Goal: Transaction & Acquisition: Purchase product/service

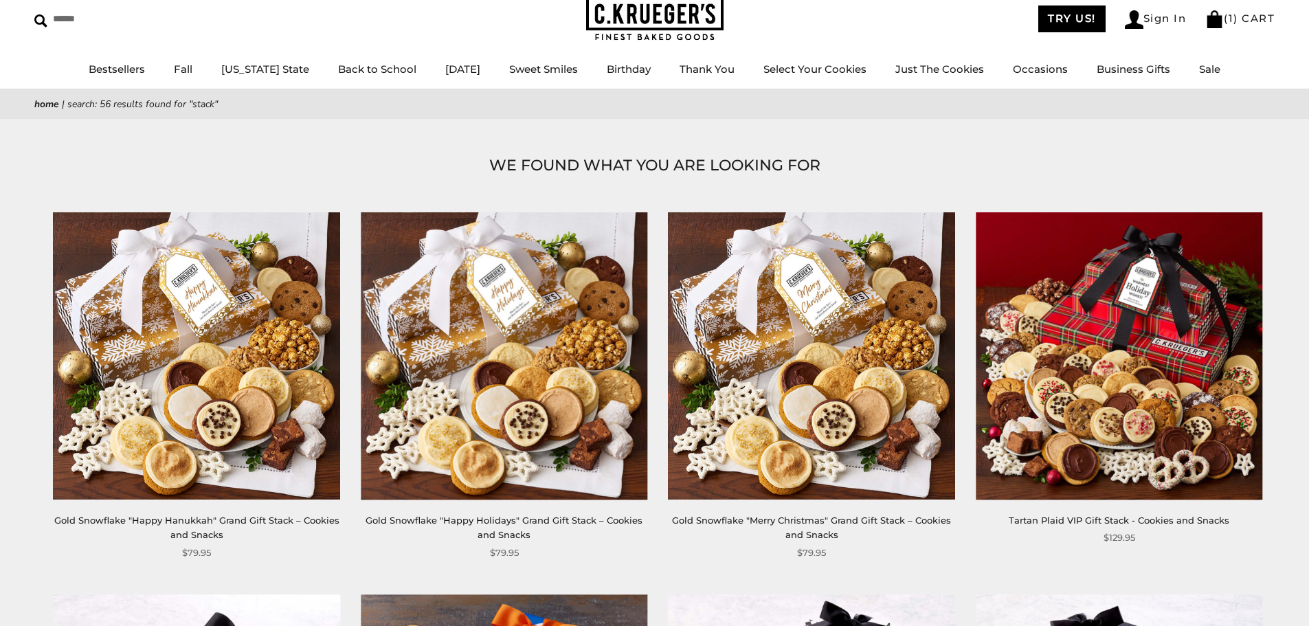
scroll to position [69, 0]
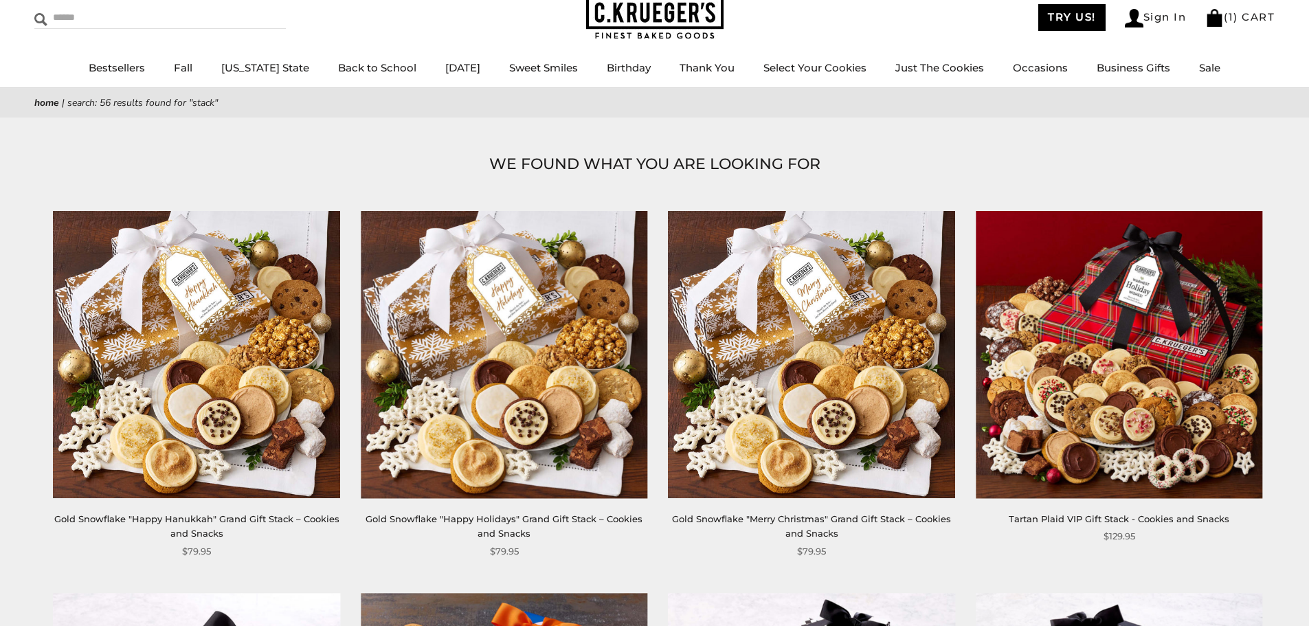
click at [88, 25] on input "Search" at bounding box center [116, 17] width 164 height 21
type input "****"
click at [249, 7] on input "******" at bounding box center [267, 16] width 37 height 19
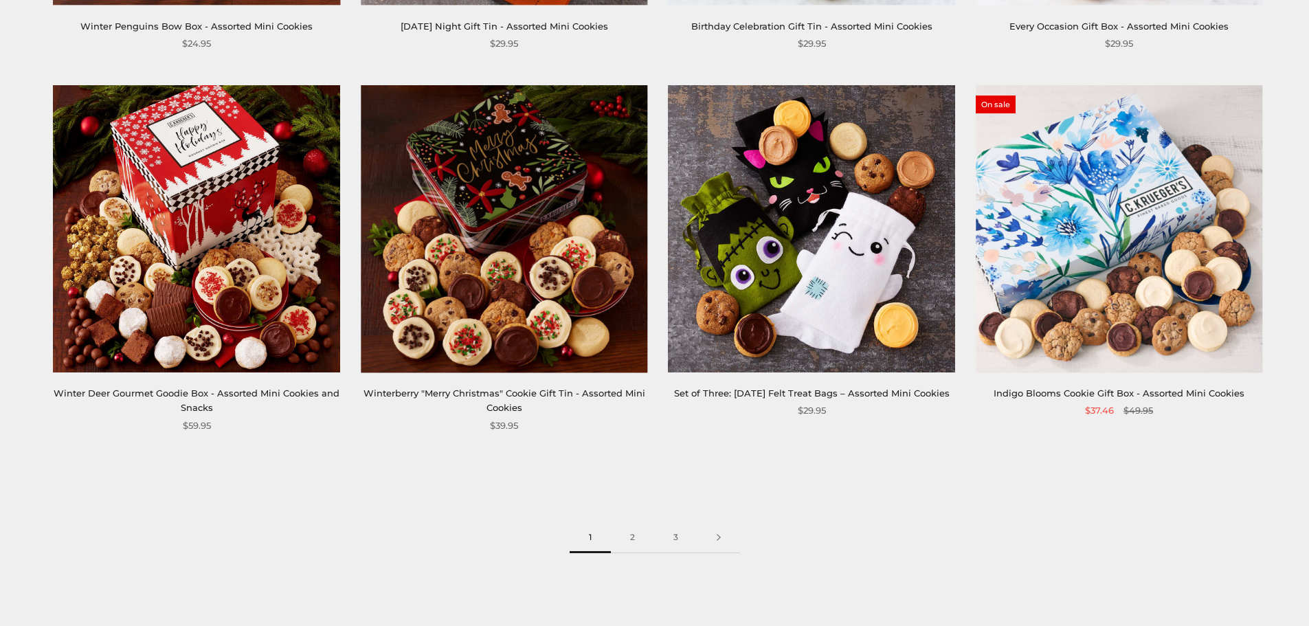
scroll to position [3229, 0]
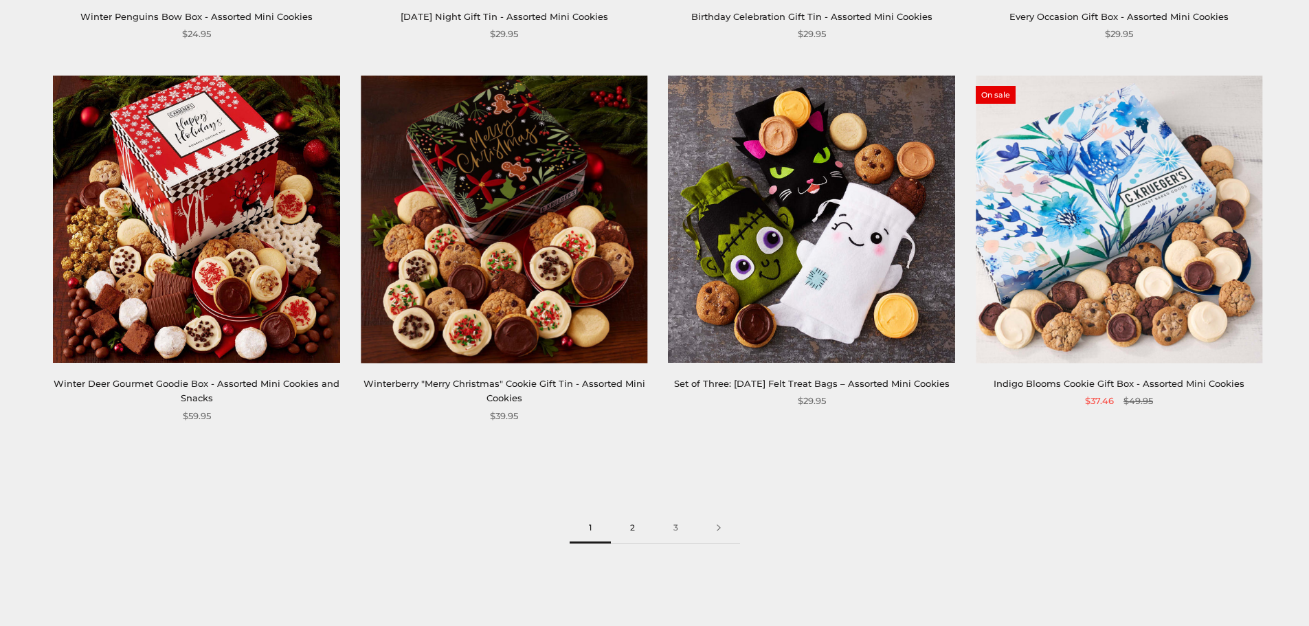
click at [632, 513] on link "2" at bounding box center [632, 528] width 43 height 31
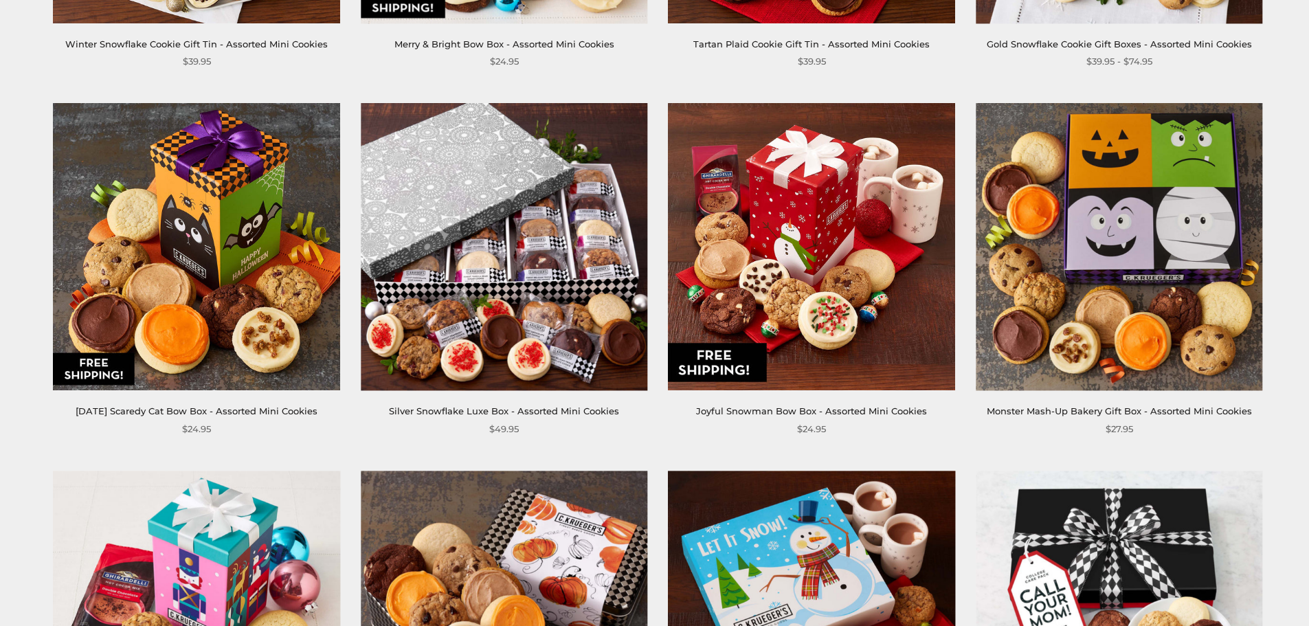
scroll to position [550, 0]
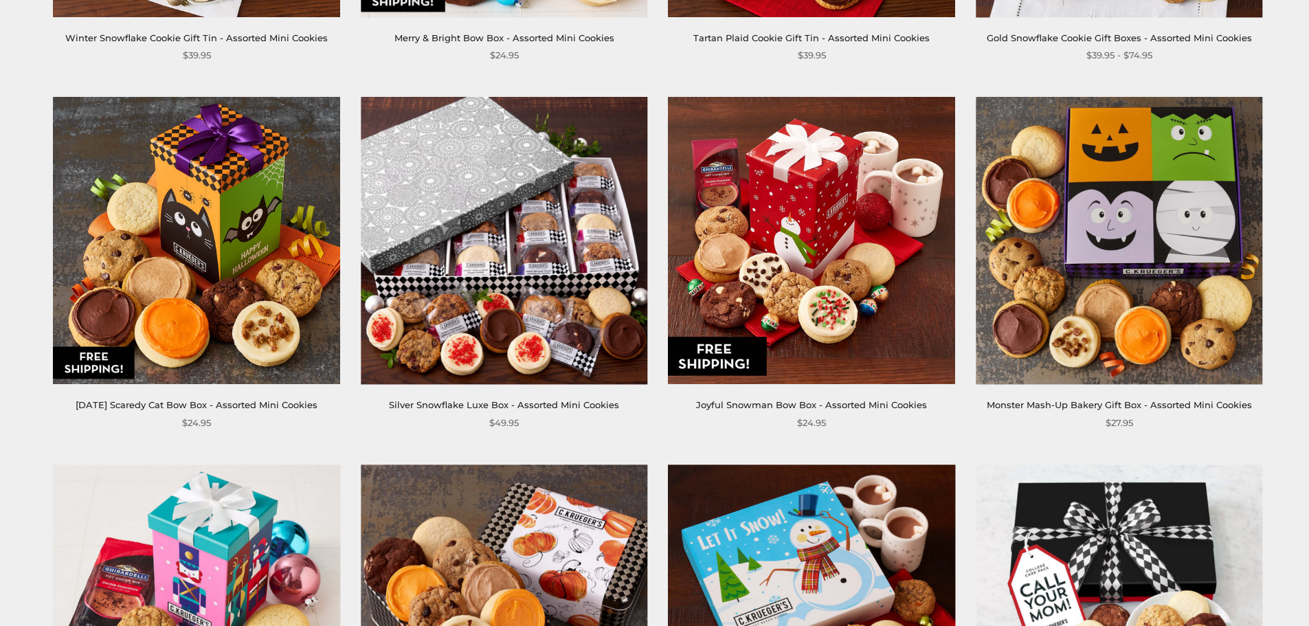
click at [416, 401] on link "Silver Snowflake Luxe Box - Assorted Mini Cookies" at bounding box center [504, 404] width 230 height 11
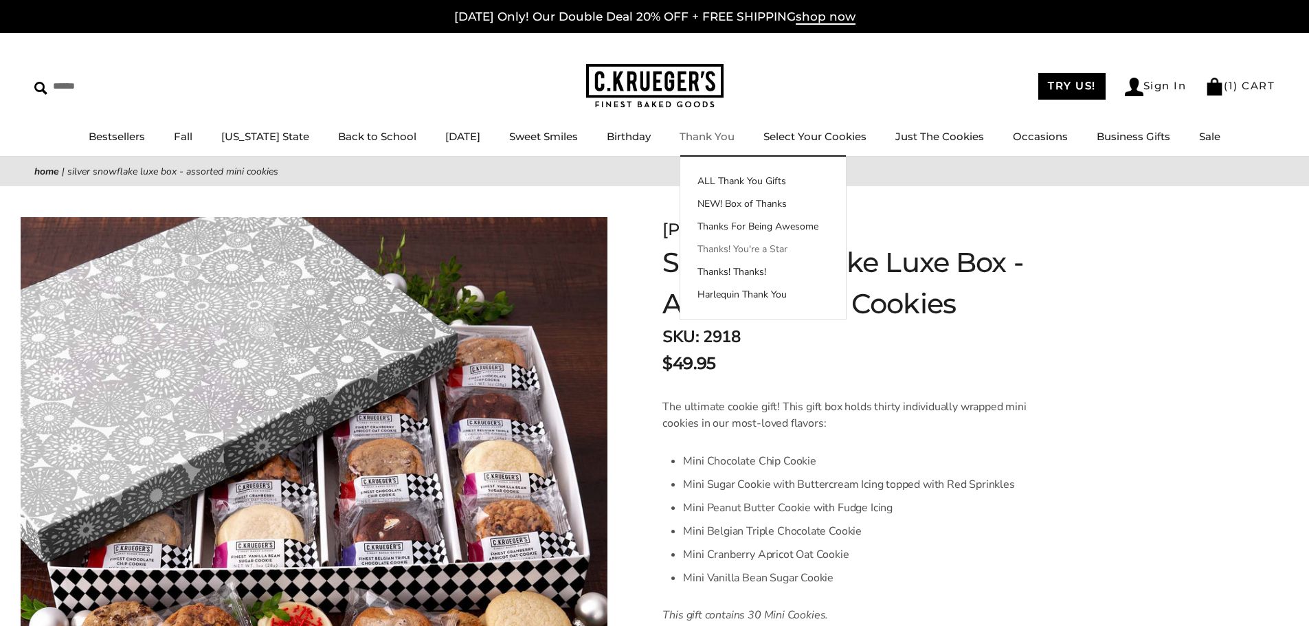
click at [721, 249] on link "Thanks! You're a Star" at bounding box center [763, 249] width 166 height 14
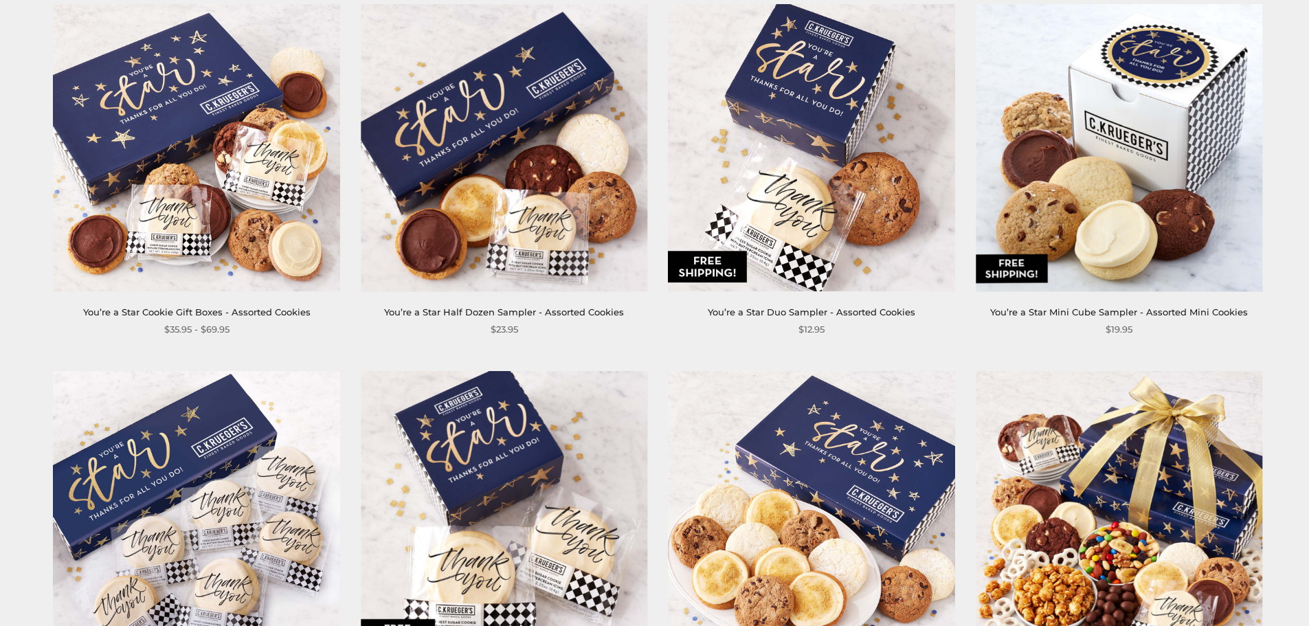
scroll to position [275, 0]
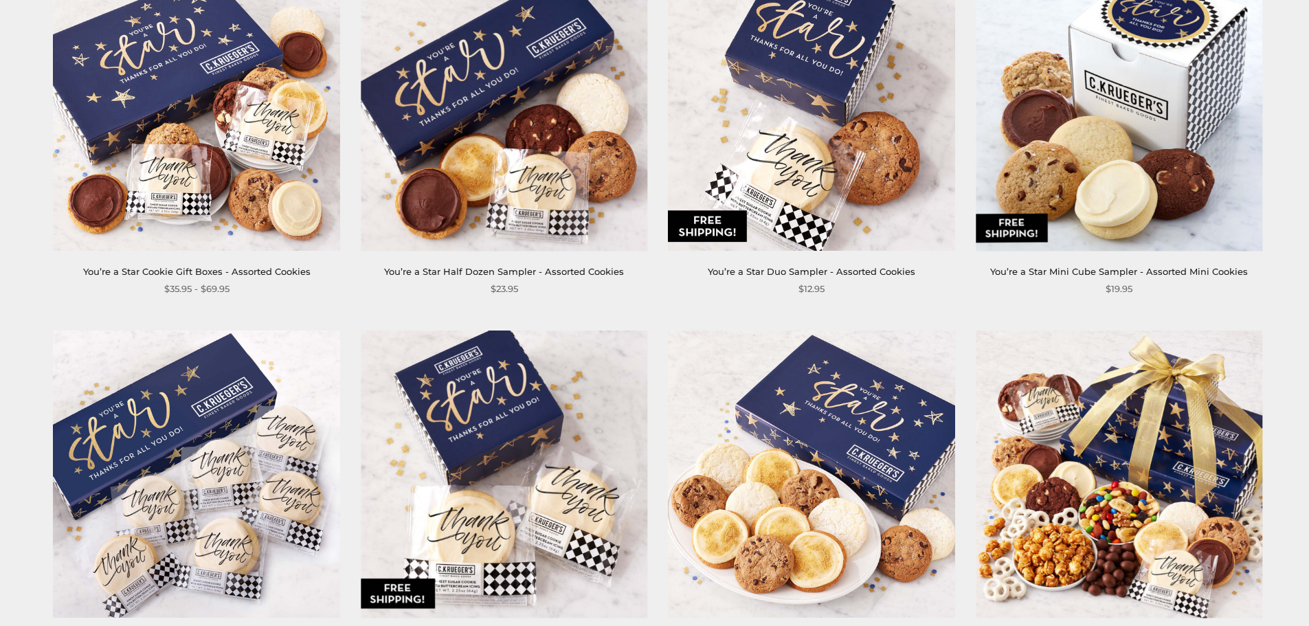
click at [175, 271] on link "You’re a Star Cookie Gift Boxes - Assorted Cookies" at bounding box center [196, 271] width 227 height 11
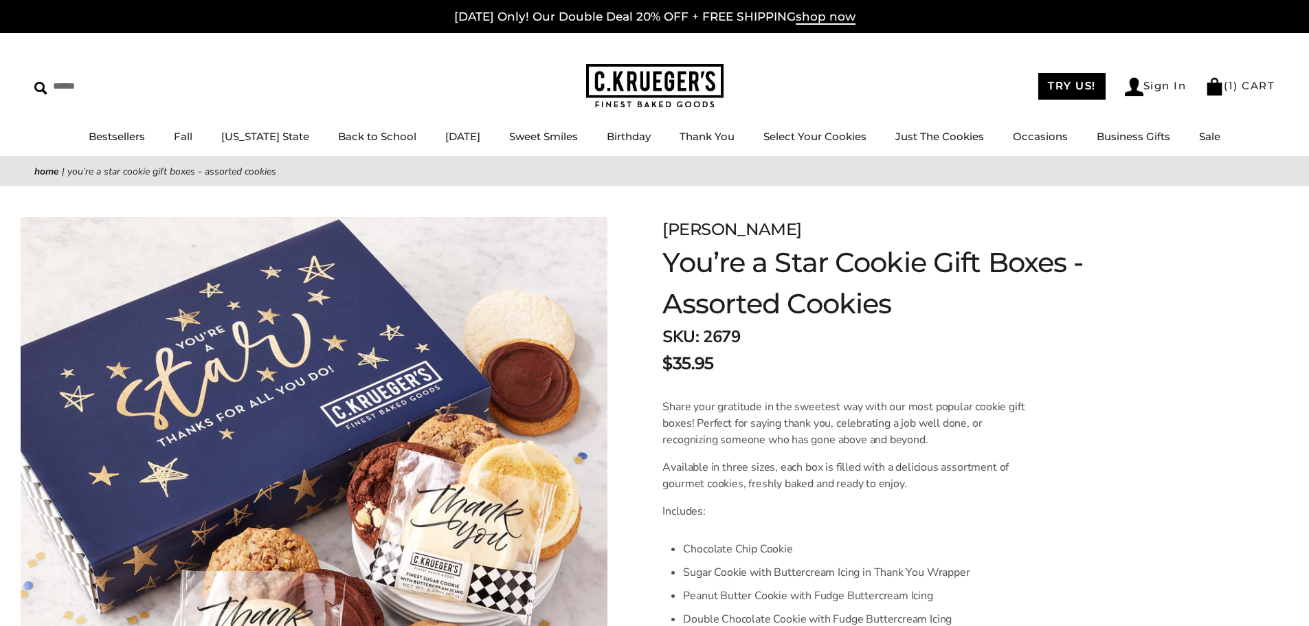
scroll to position [69, 0]
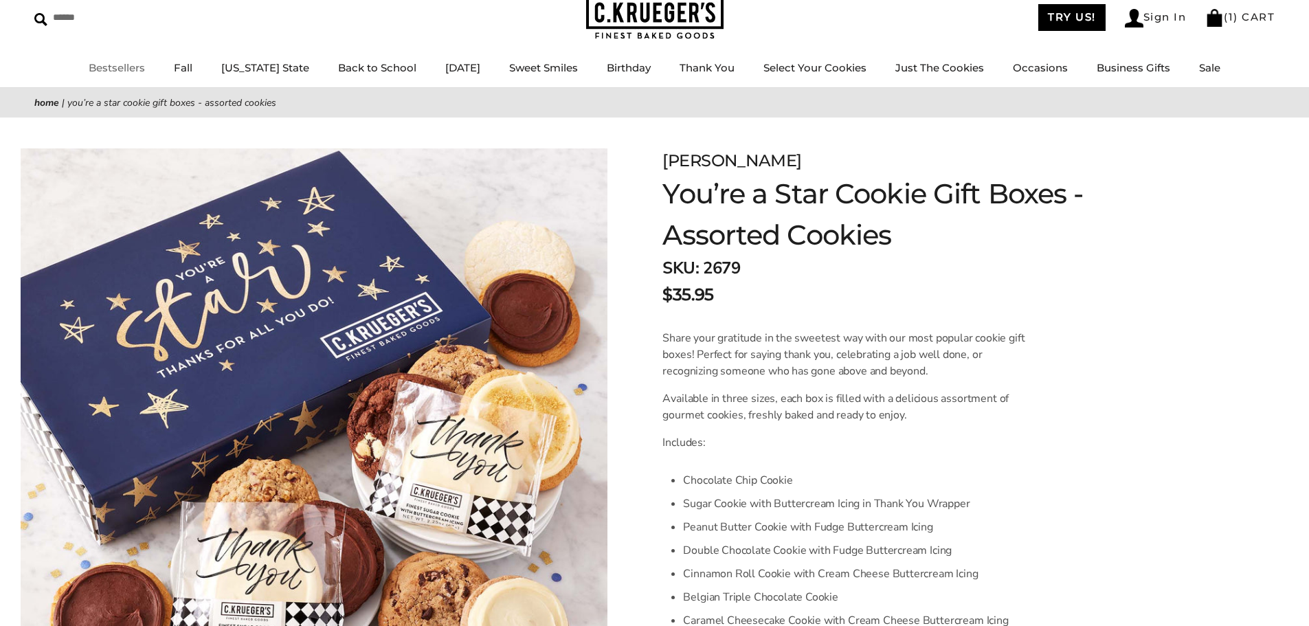
click at [133, 69] on link "Bestsellers" at bounding box center [117, 67] width 56 height 13
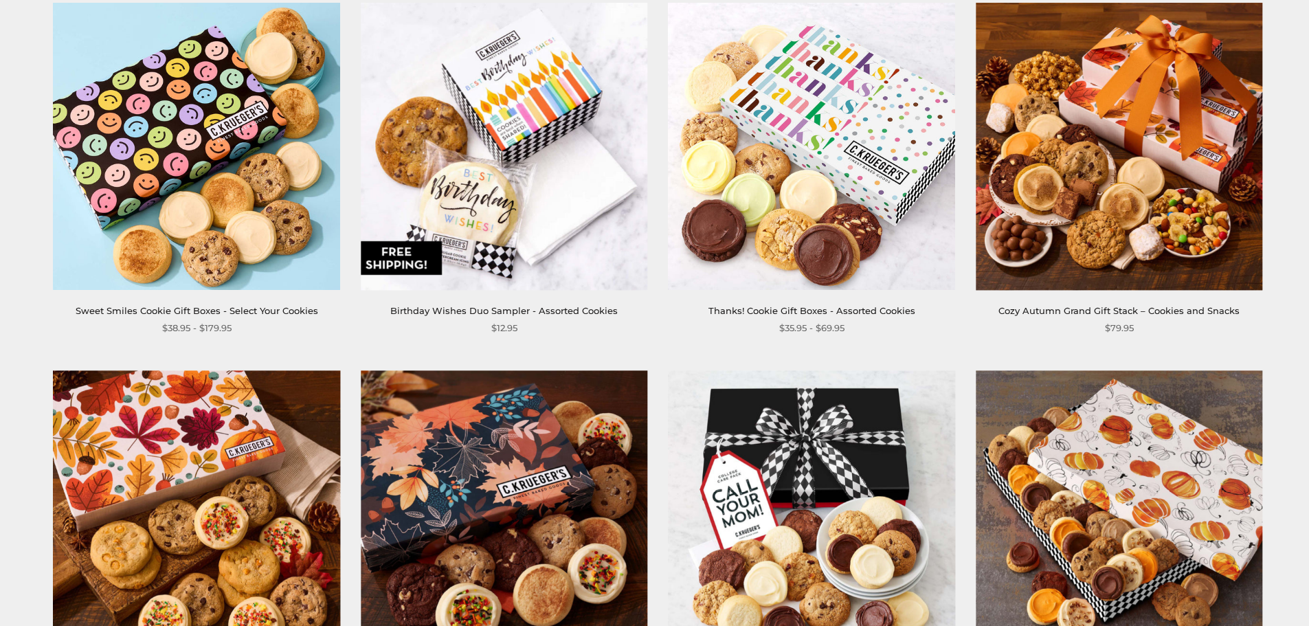
scroll to position [2267, 0]
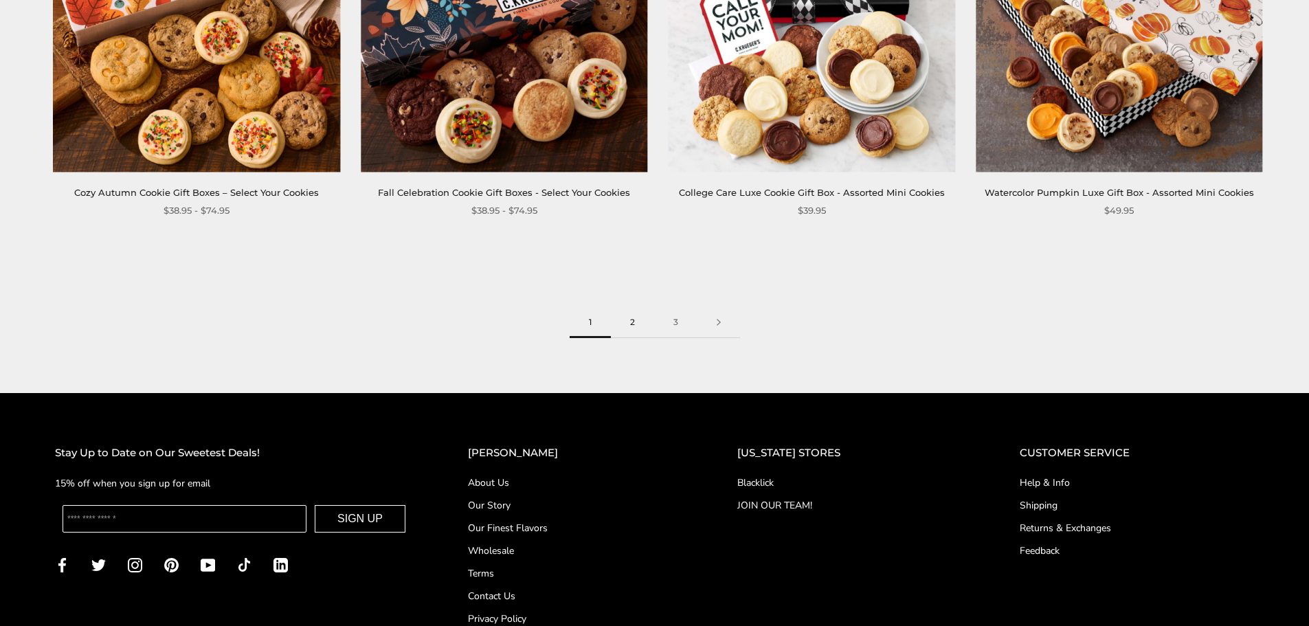
click at [636, 318] on link "2" at bounding box center [632, 322] width 43 height 31
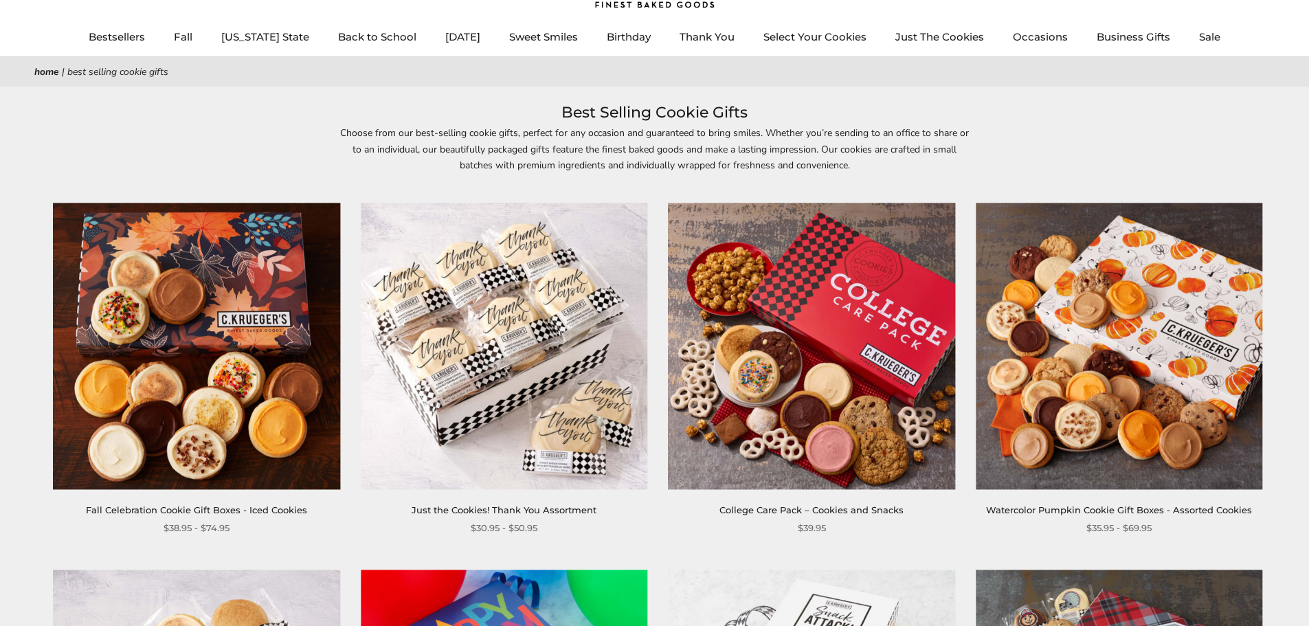
scroll to position [137, 0]
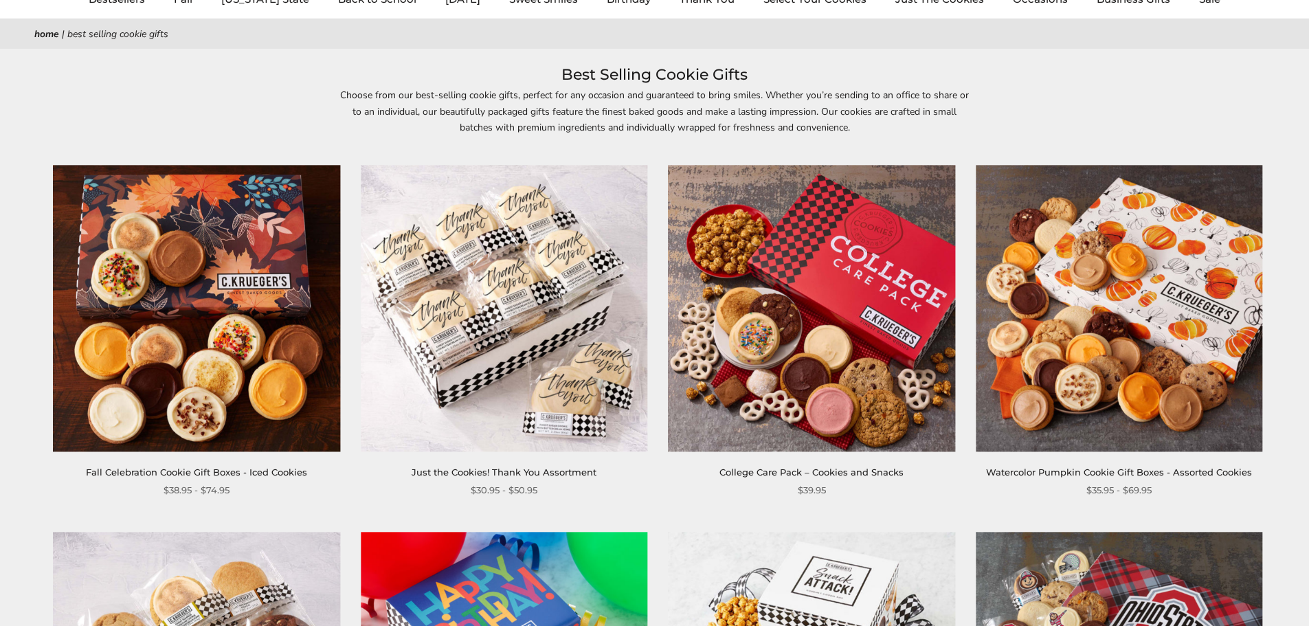
click at [165, 471] on link "Fall Celebration Cookie Gift Boxes - Iced Cookies" at bounding box center [196, 472] width 221 height 11
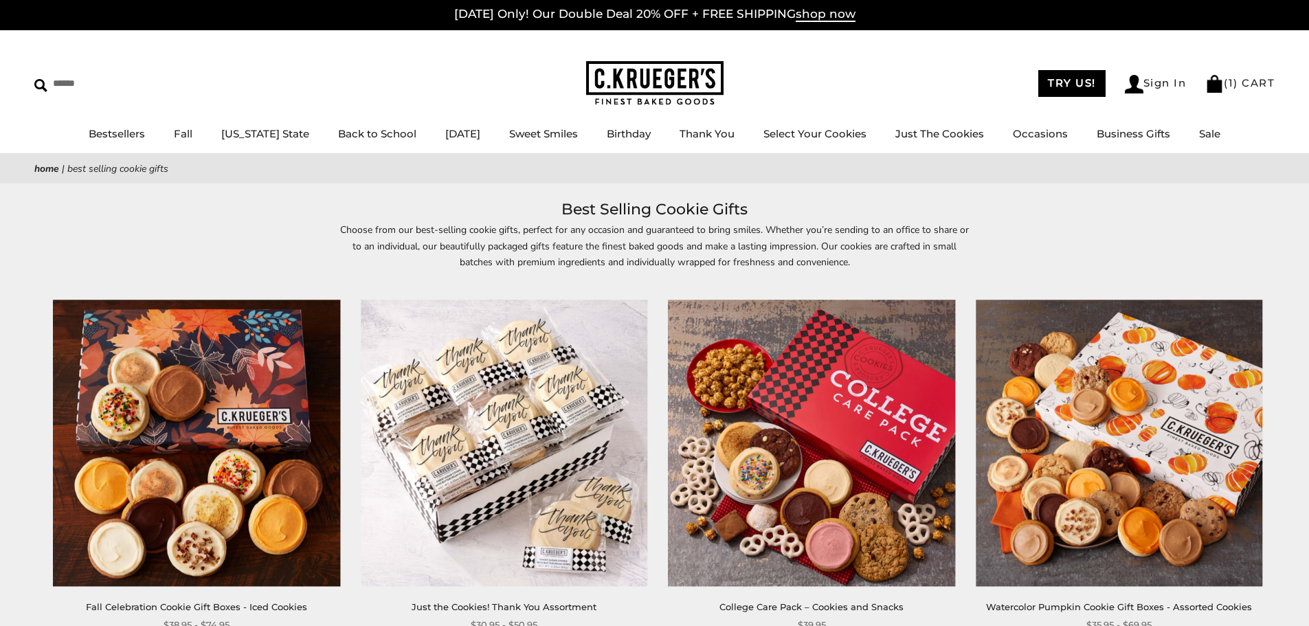
scroll to position [0, 0]
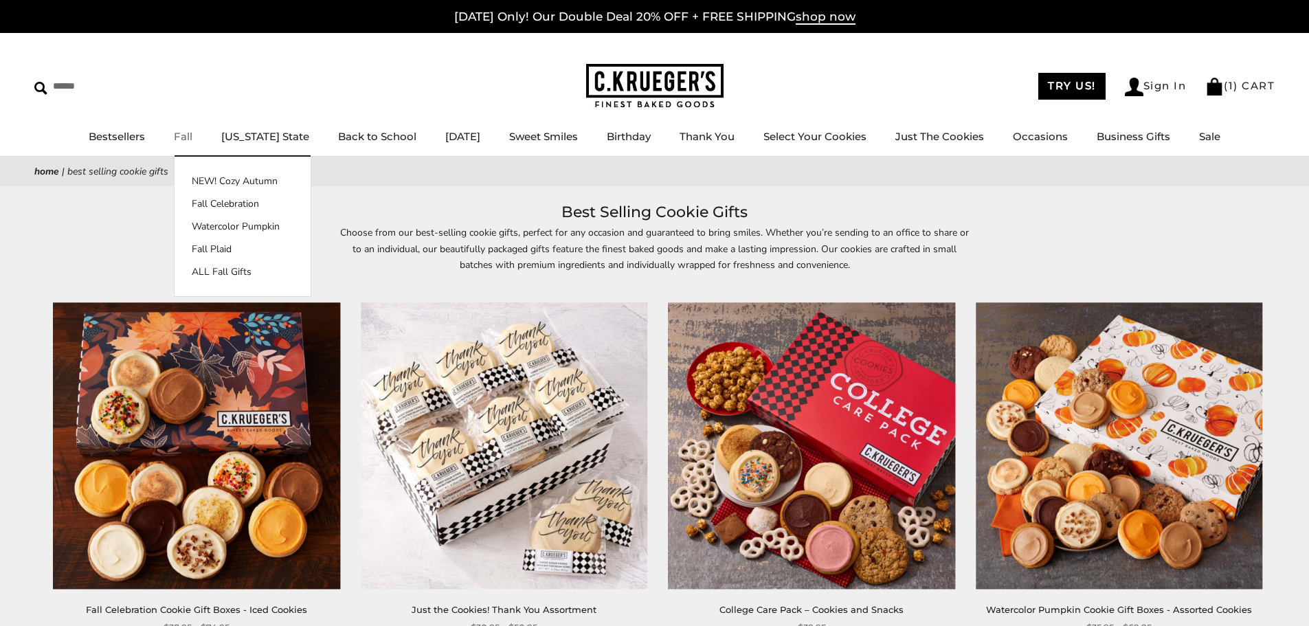
click at [192, 136] on link "Fall" at bounding box center [183, 136] width 19 height 13
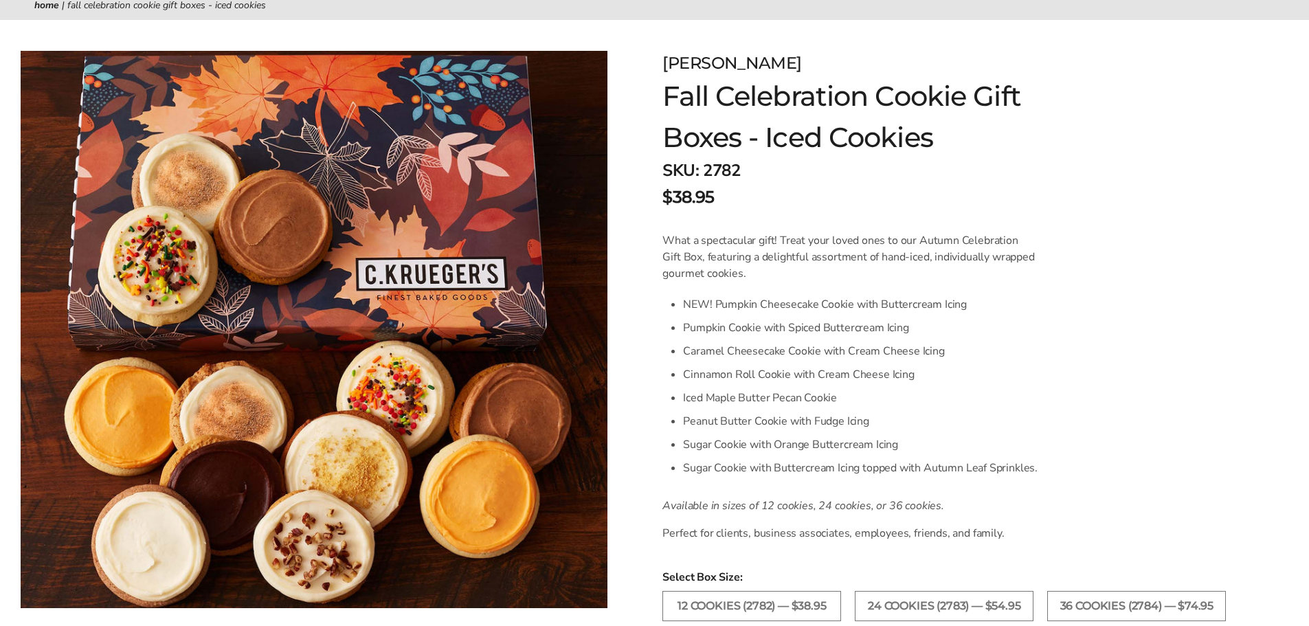
scroll to position [206, 0]
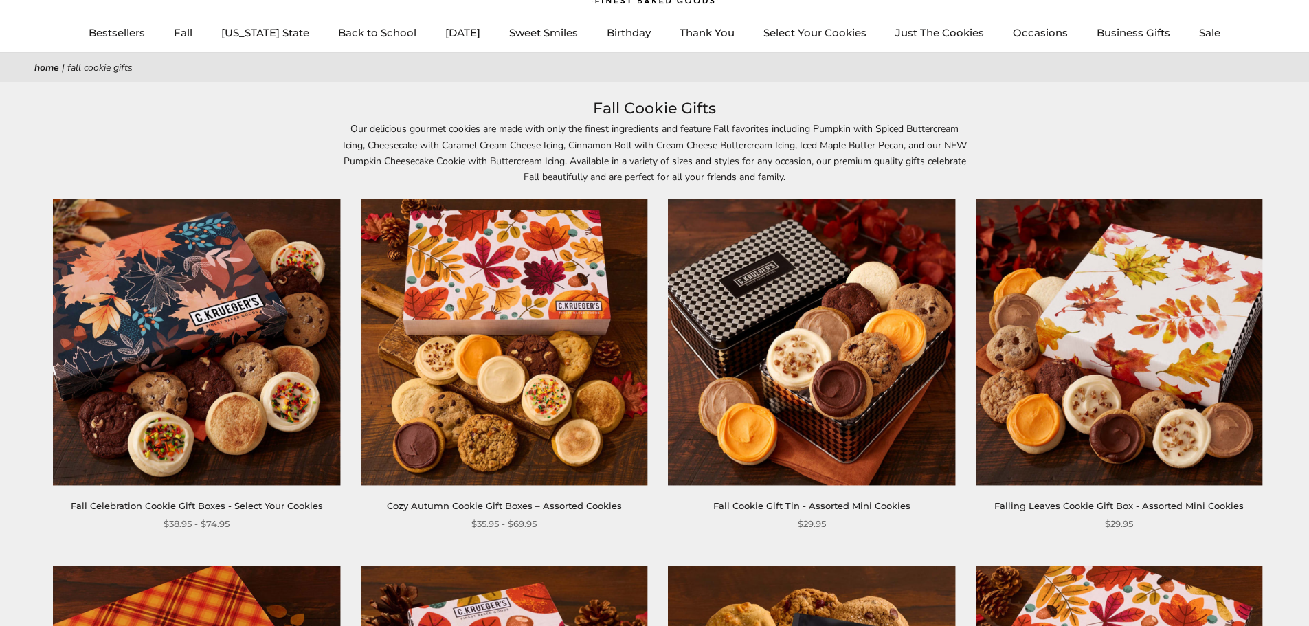
scroll to position [206, 0]
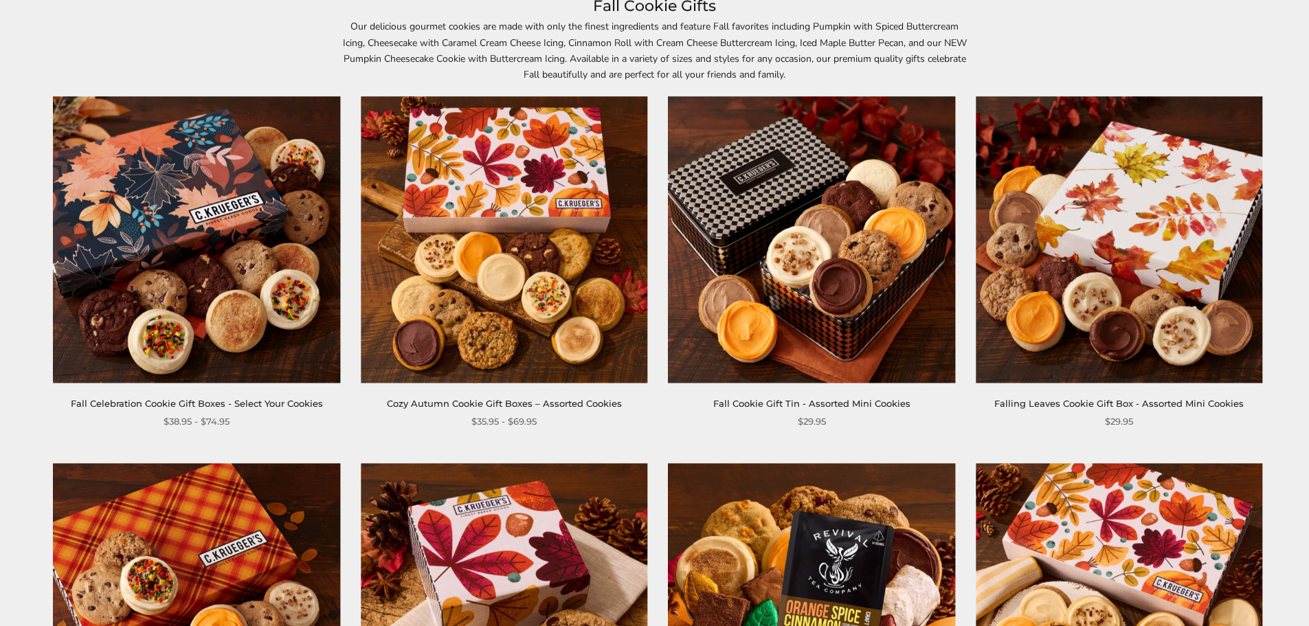
click at [222, 400] on link "Fall Celebration Cookie Gift Boxes - Select Your Cookies" at bounding box center [197, 403] width 252 height 11
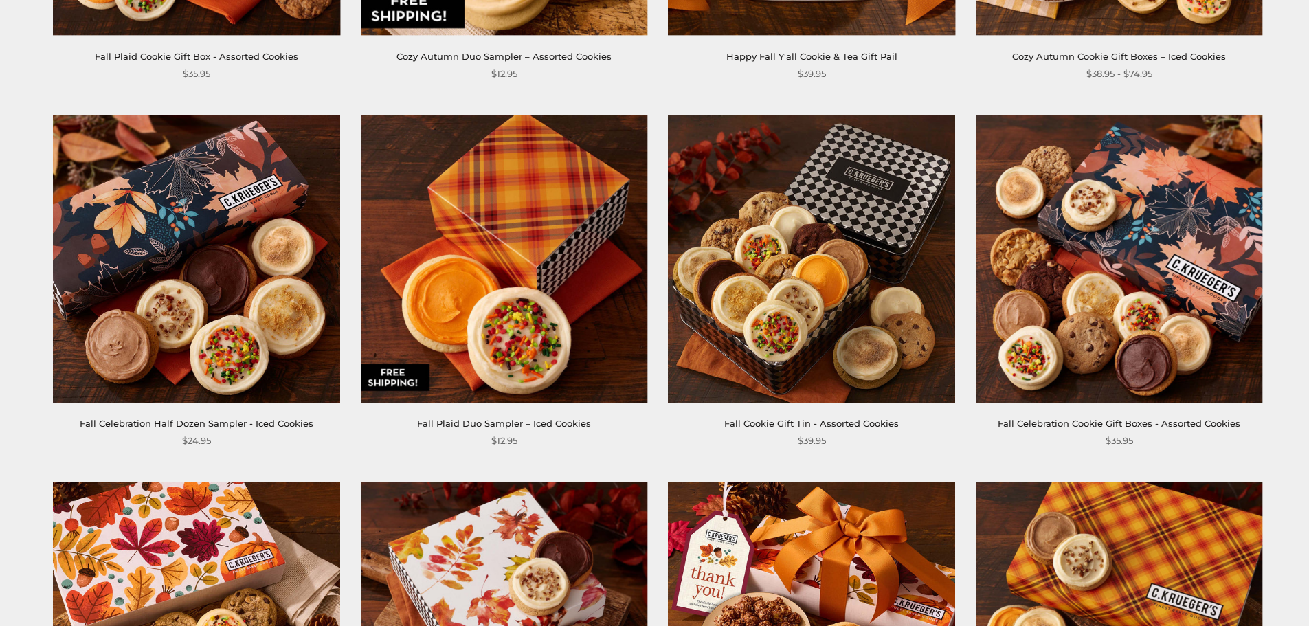
scroll to position [962, 0]
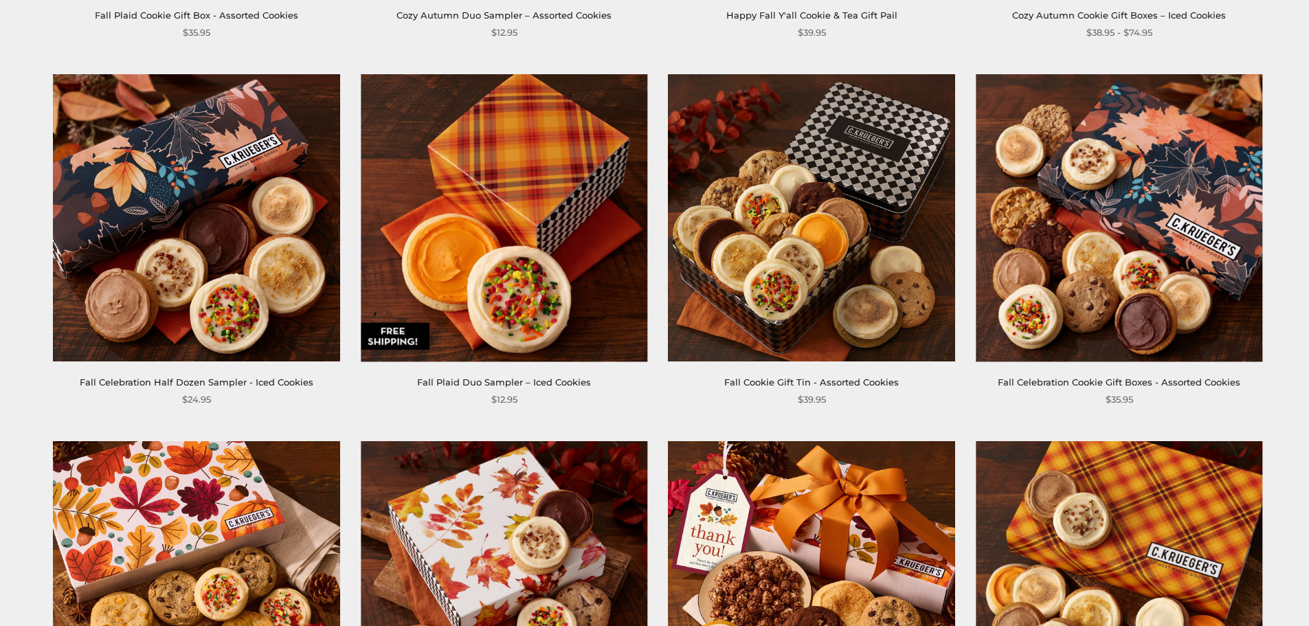
click at [1061, 384] on link "Fall Celebration Cookie Gift Boxes - Assorted Cookies" at bounding box center [1119, 382] width 243 height 11
